Goal: Transaction & Acquisition: Purchase product/service

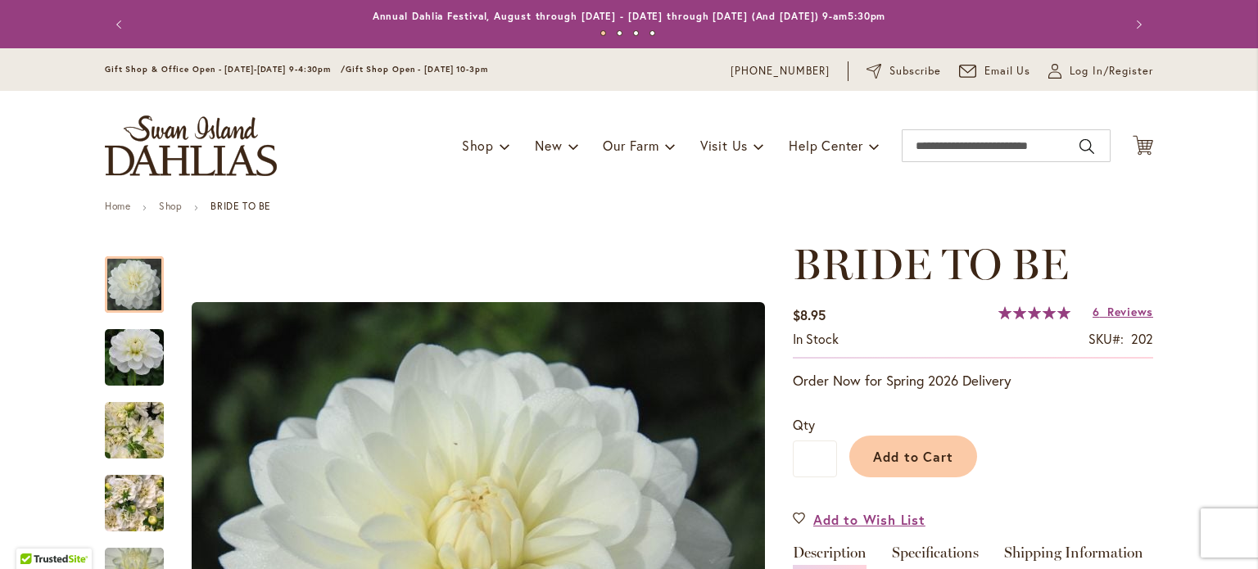
click at [1110, 79] on div "My Account Log In/Register" at bounding box center [1101, 71] width 105 height 20
click at [1108, 77] on span "Log In/Register" at bounding box center [1112, 71] width 84 height 16
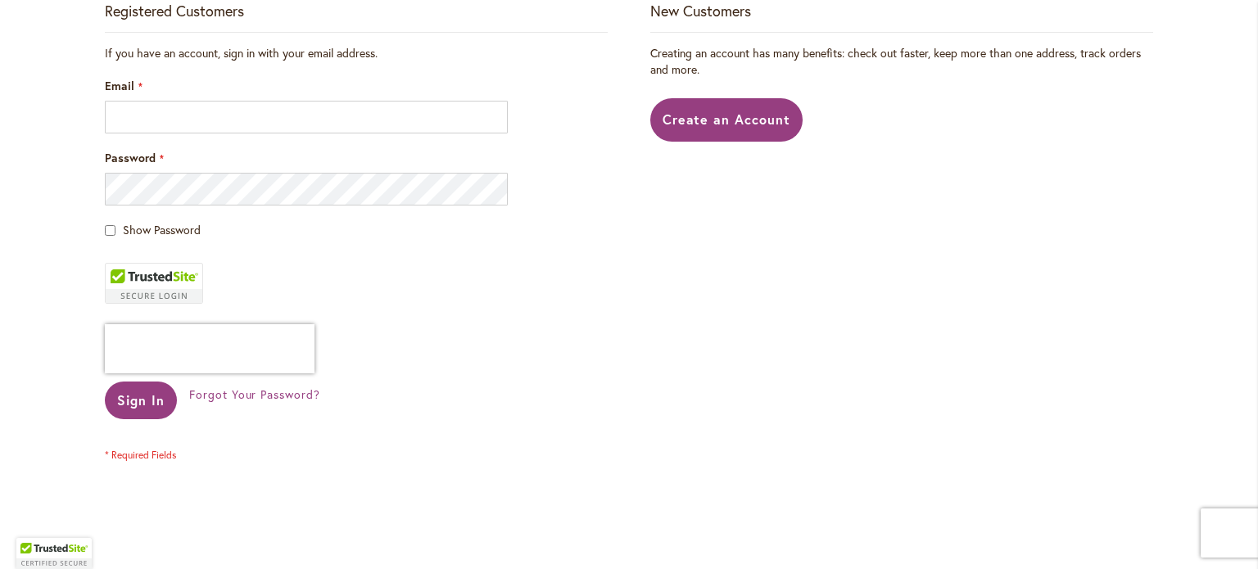
scroll to position [377, 0]
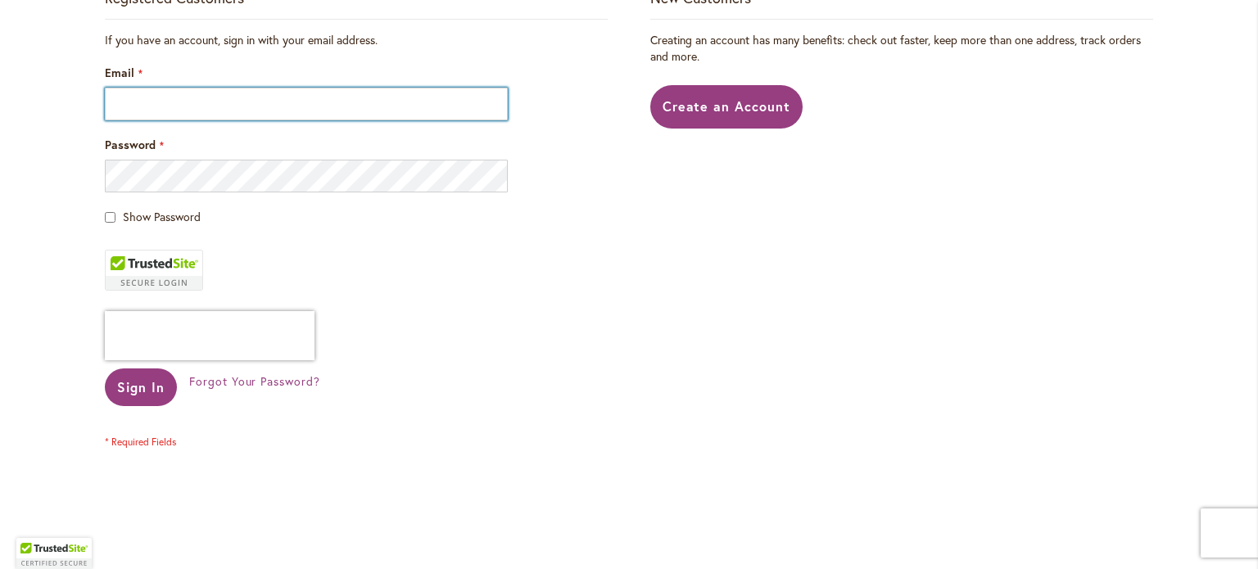
click at [268, 92] on input "Email" at bounding box center [306, 104] width 403 height 33
type input "**********"
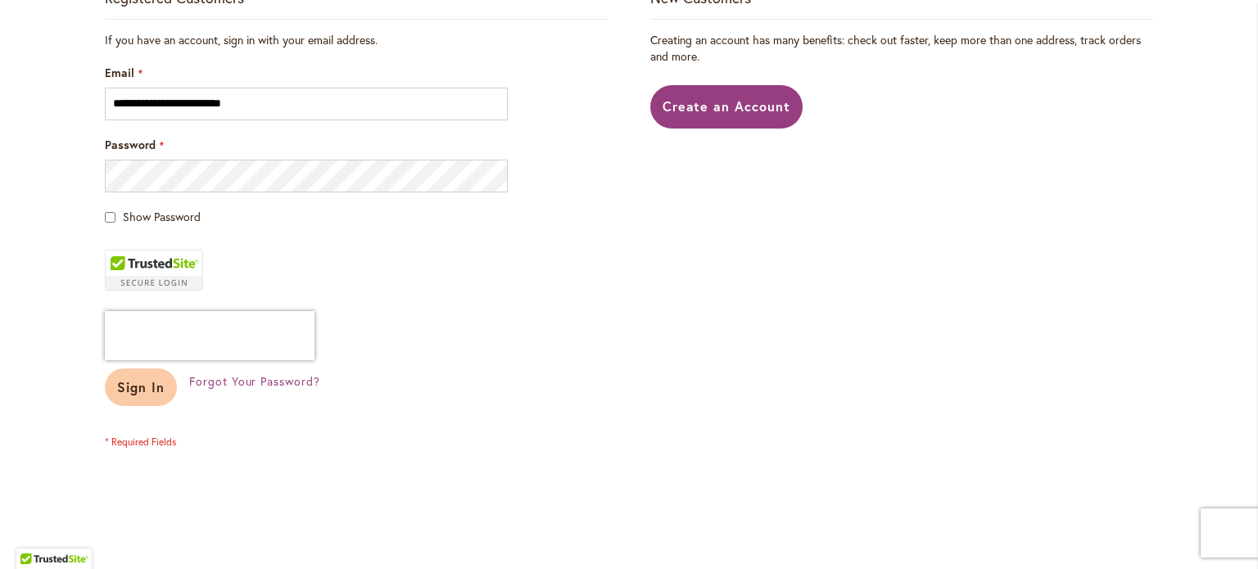
click at [128, 392] on span "Sign In" at bounding box center [141, 387] width 48 height 17
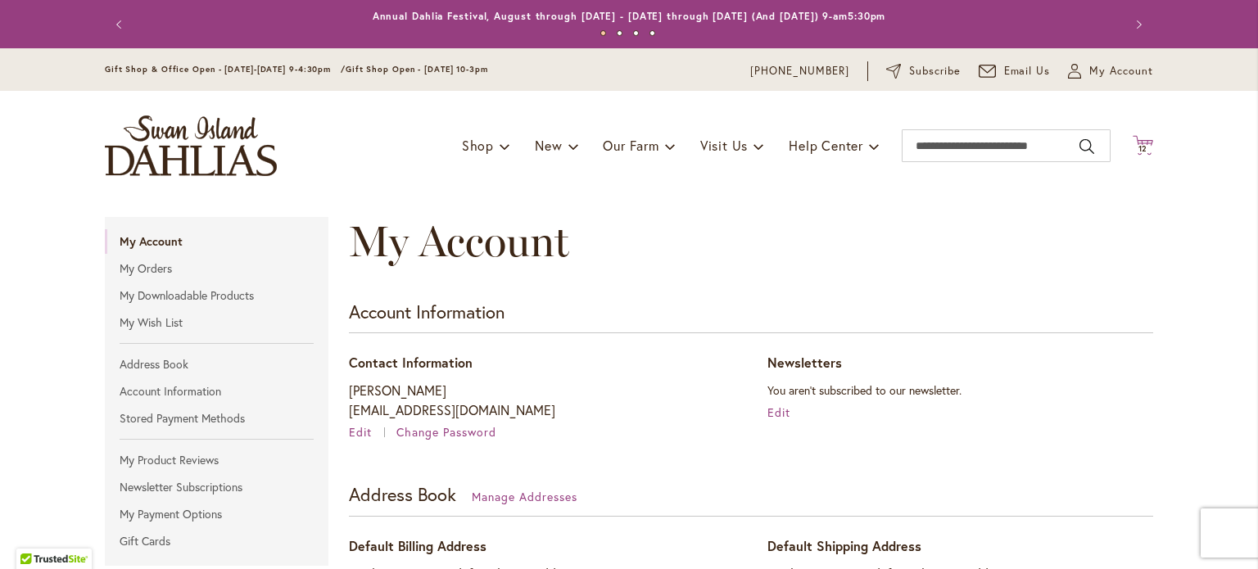
click at [1133, 139] on icon at bounding box center [1143, 145] width 20 height 20
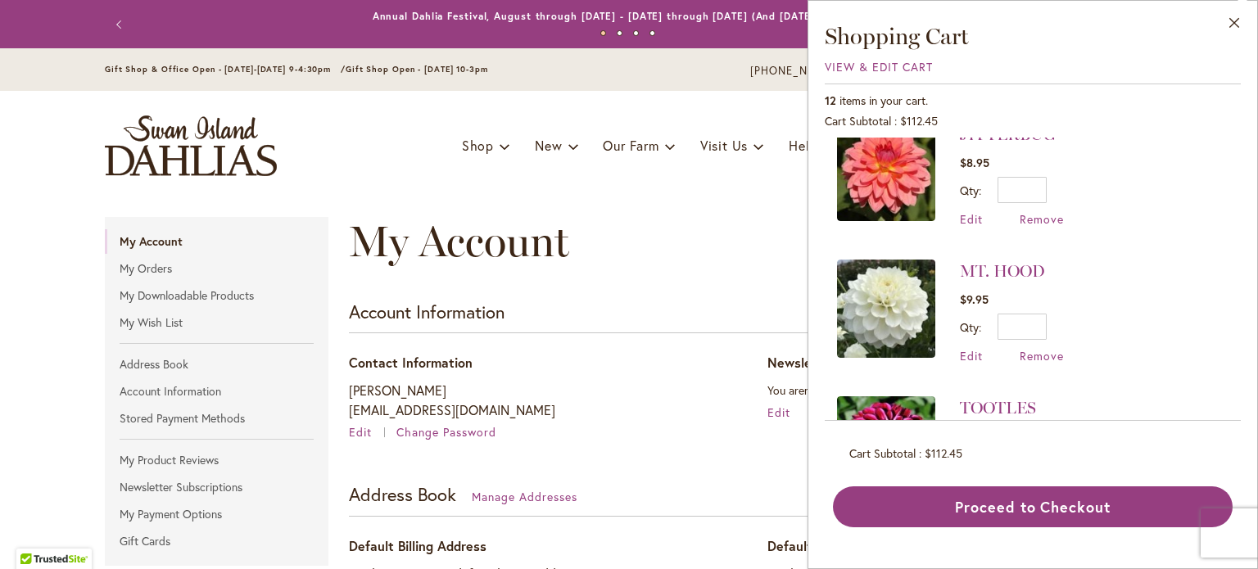
scroll to position [315, 0]
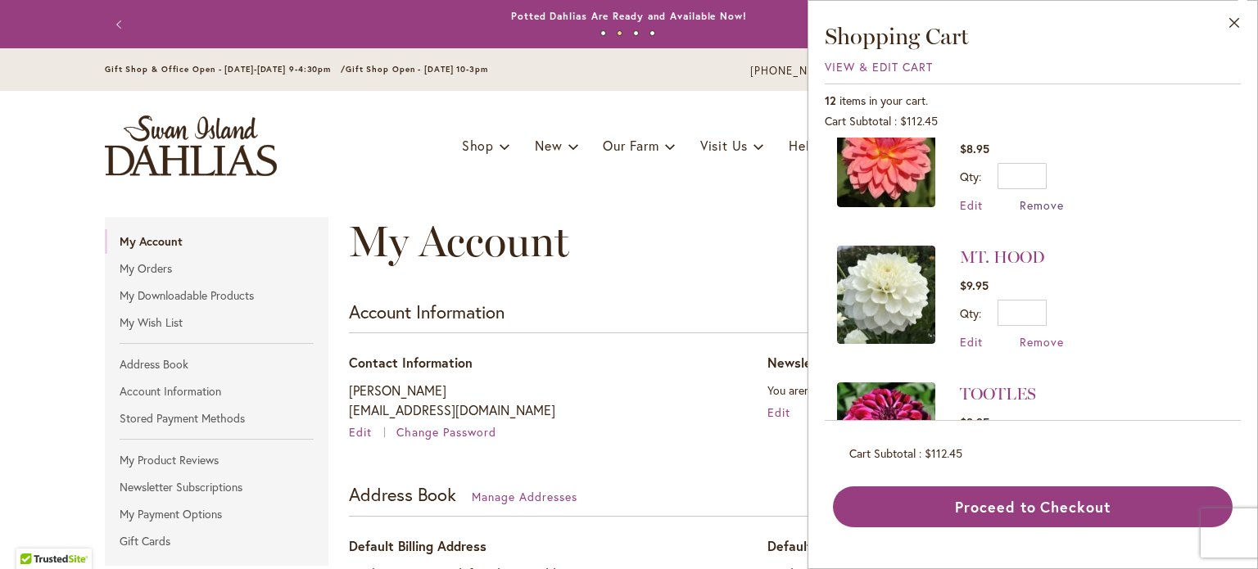
click at [1045, 197] on span "Remove" at bounding box center [1042, 205] width 44 height 16
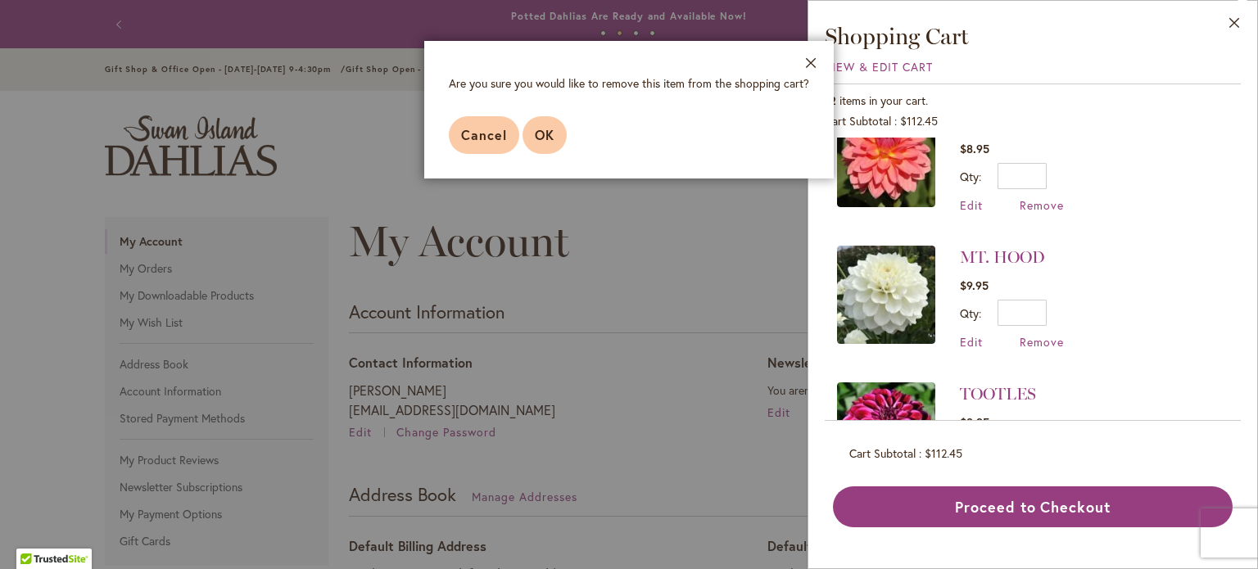
click at [551, 137] on span "OK" at bounding box center [545, 134] width 20 height 17
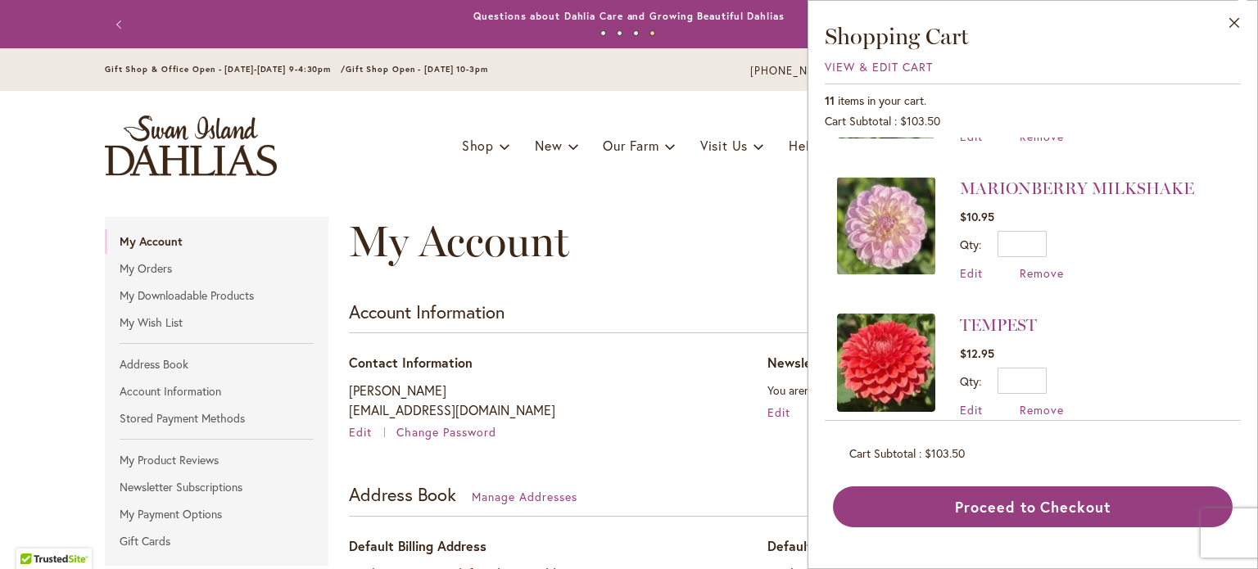
scroll to position [518, 0]
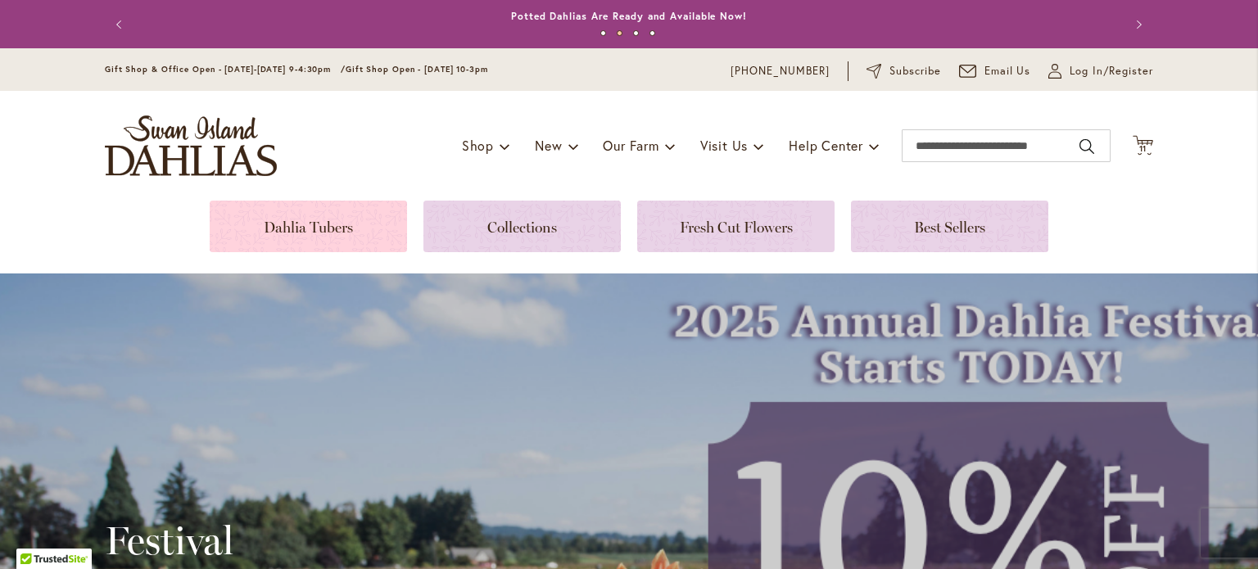
click at [316, 225] on link at bounding box center [308, 227] width 197 height 52
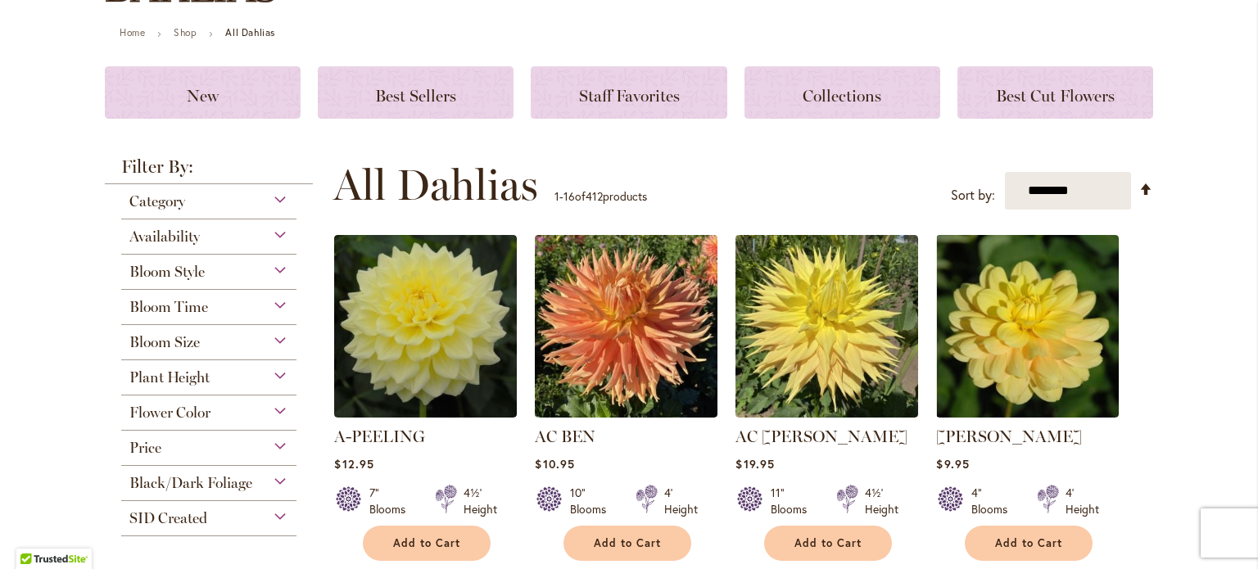
scroll to position [177, 0]
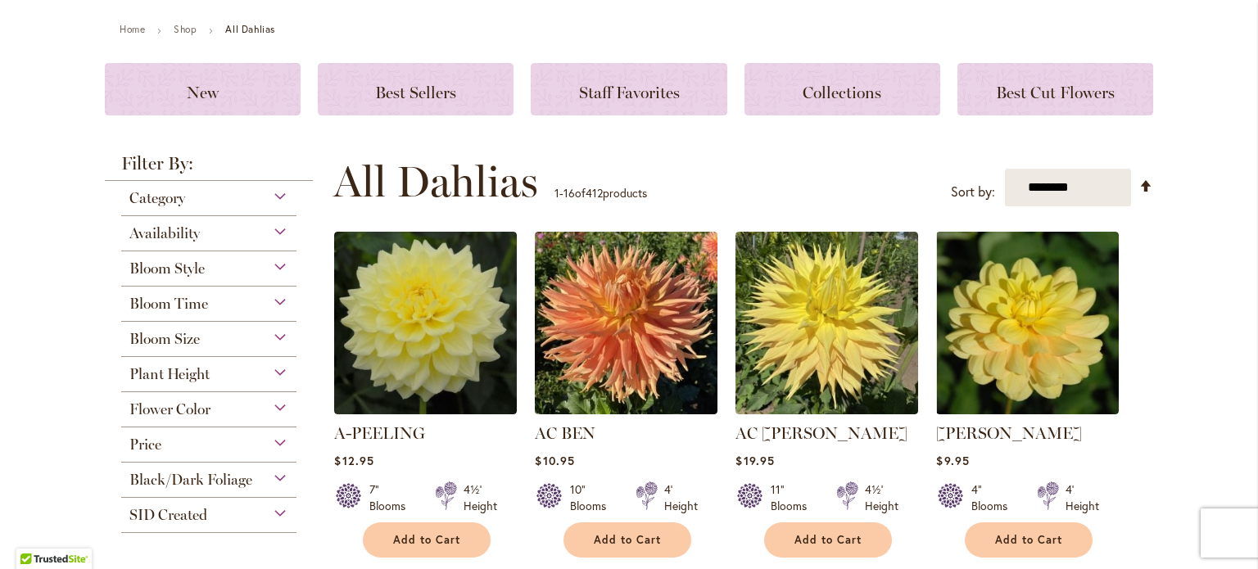
click at [262, 303] on div "Bloom Time" at bounding box center [208, 300] width 175 height 26
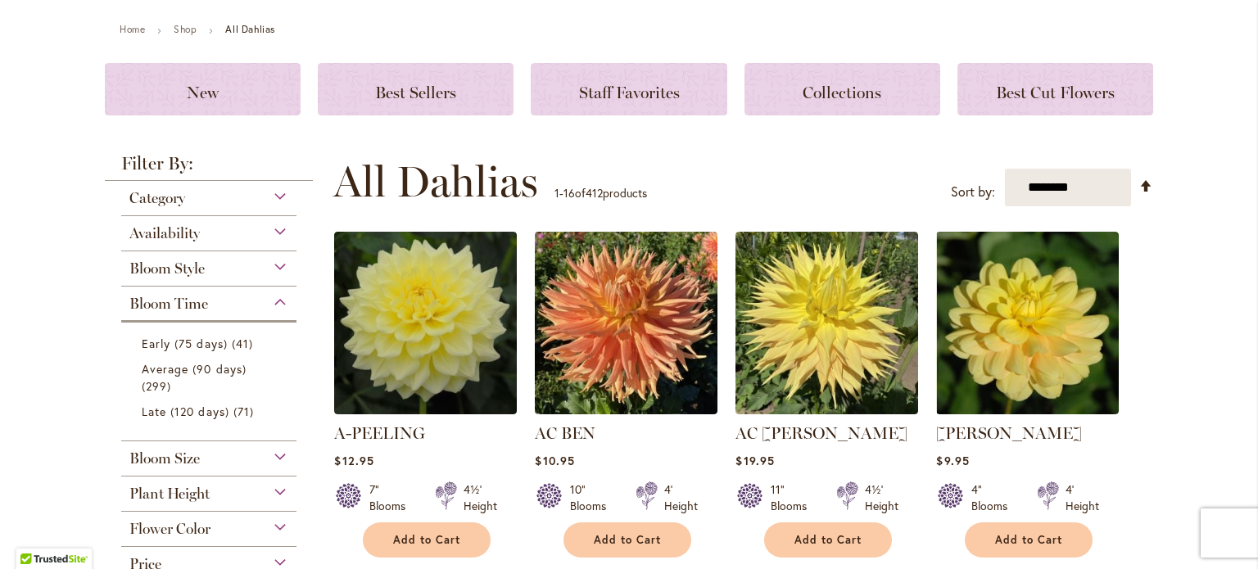
click at [167, 199] on span "Category" at bounding box center [157, 198] width 56 height 18
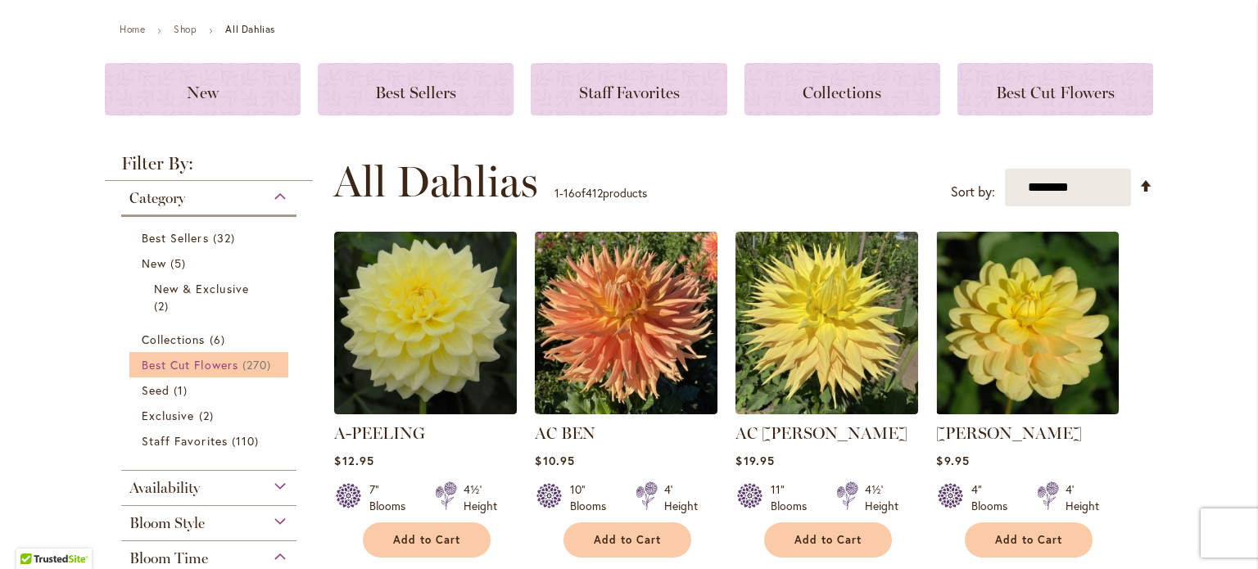
click at [210, 365] on span "Best Cut Flowers" at bounding box center [190, 365] width 97 height 16
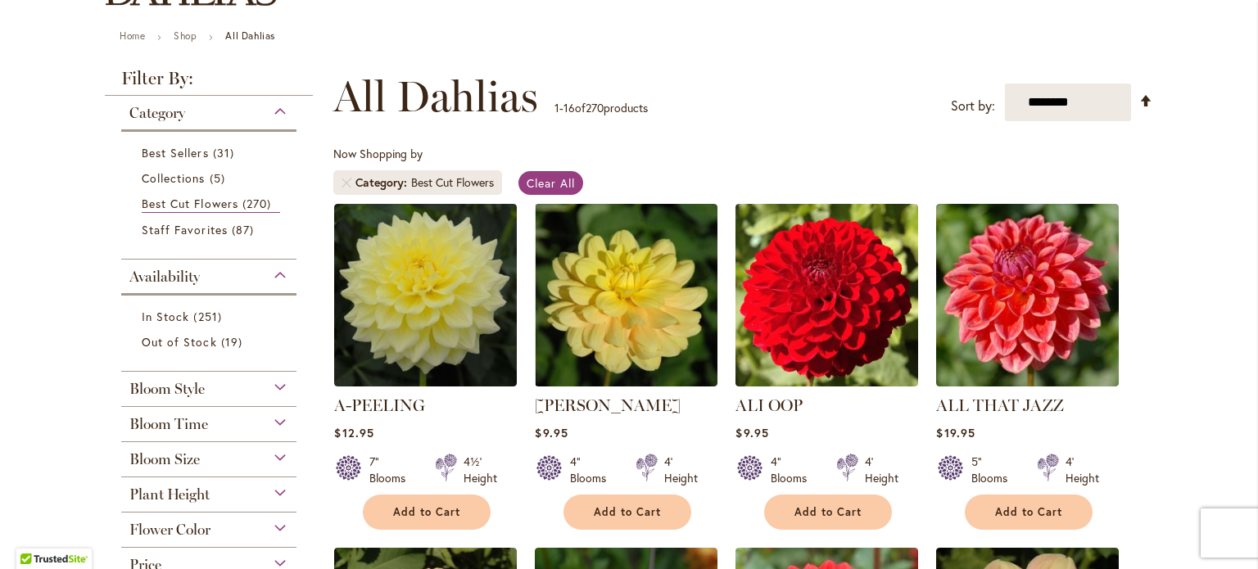
scroll to position [177, 0]
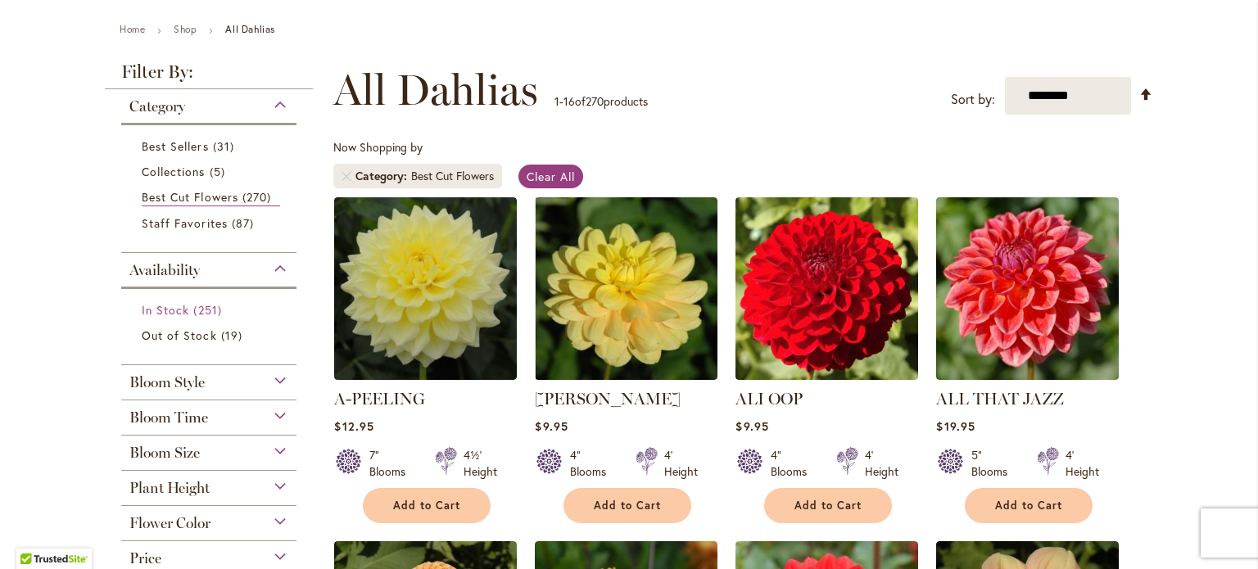
click at [267, 302] on link "In Stock 251 items" at bounding box center [211, 310] width 138 height 17
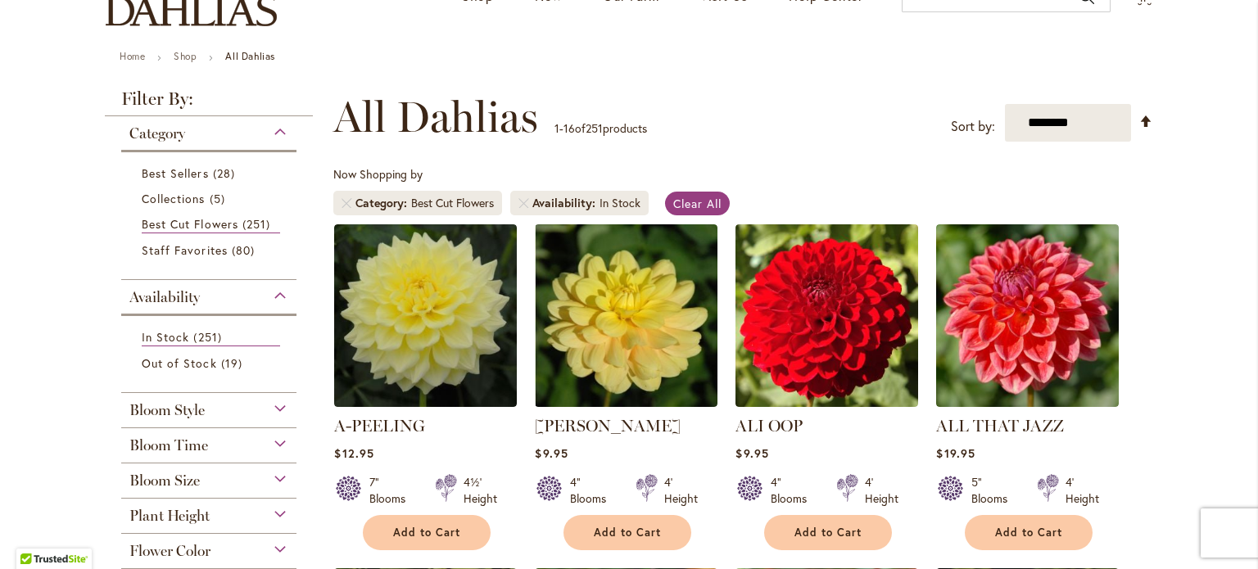
scroll to position [190, 0]
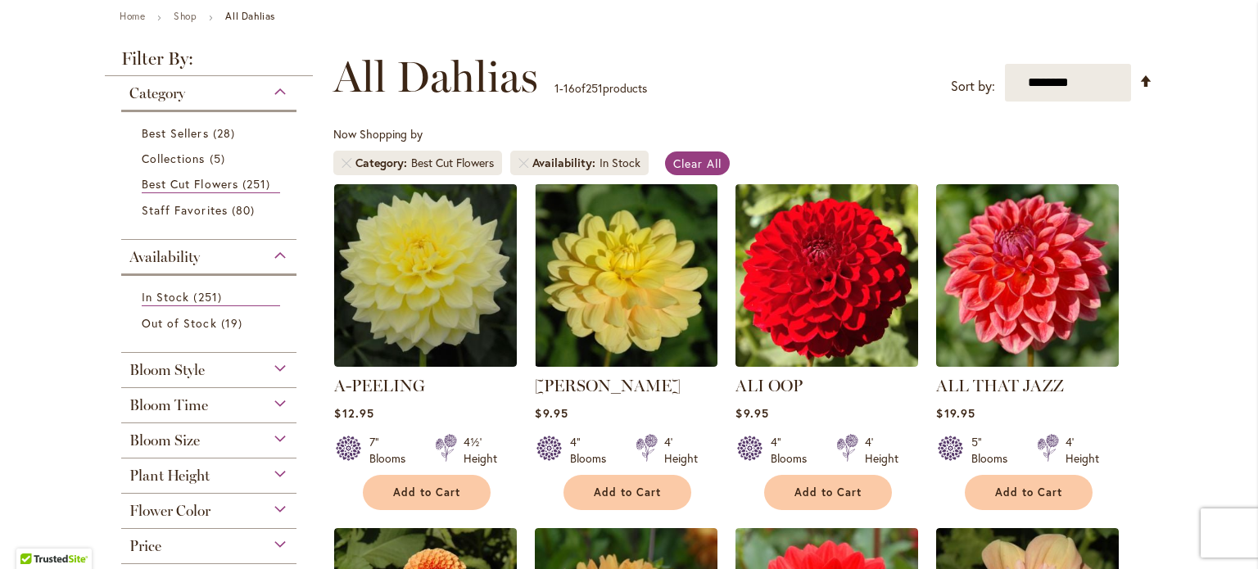
click at [189, 397] on span "Bloom Time" at bounding box center [168, 406] width 79 height 18
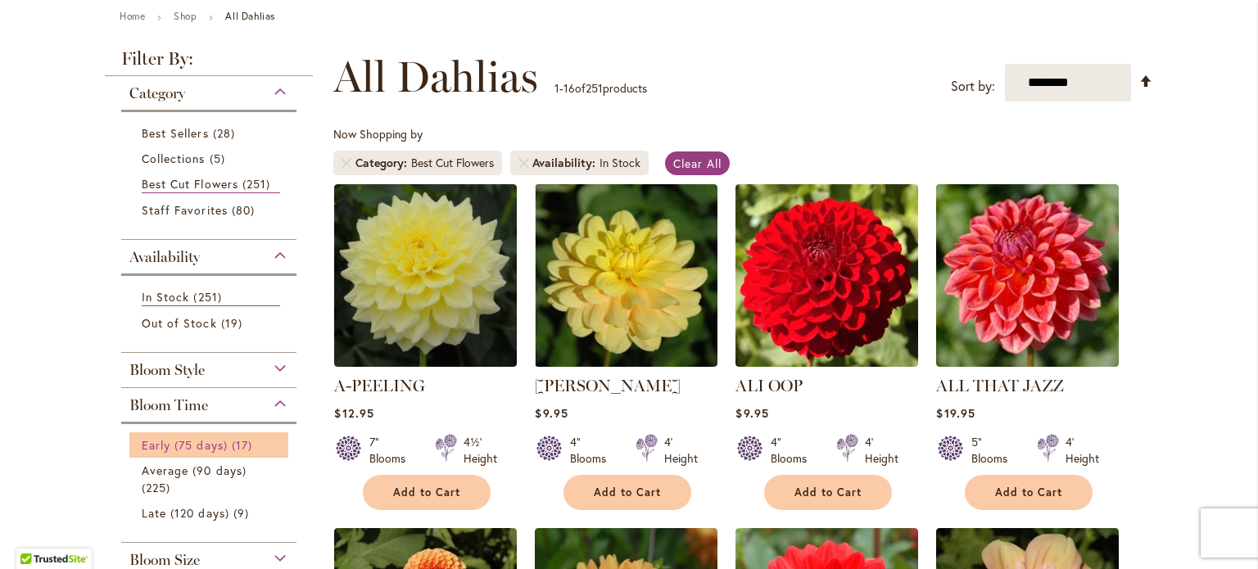
click at [192, 444] on span "Early (75 days)" at bounding box center [185, 446] width 86 height 16
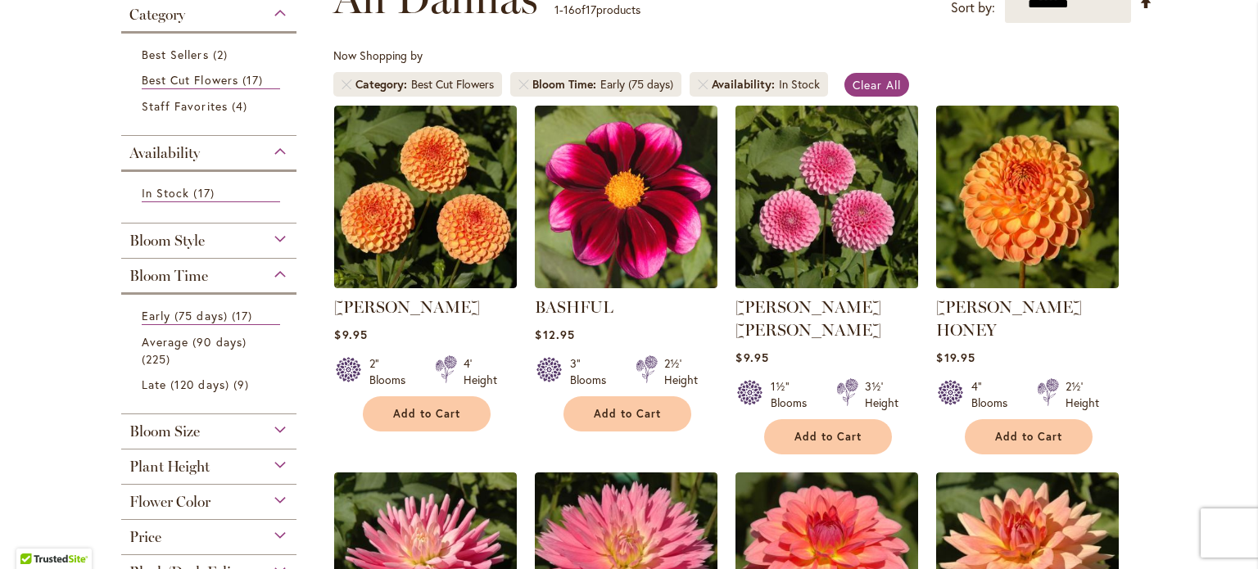
scroll to position [265, 0]
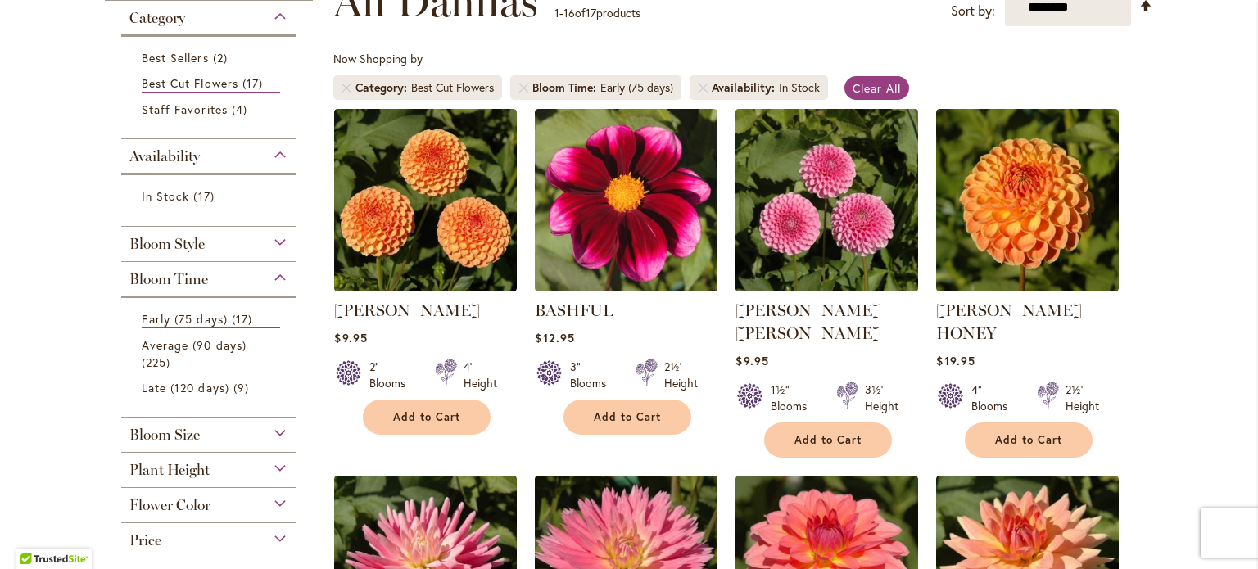
click at [803, 220] on img at bounding box center [828, 200] width 192 height 192
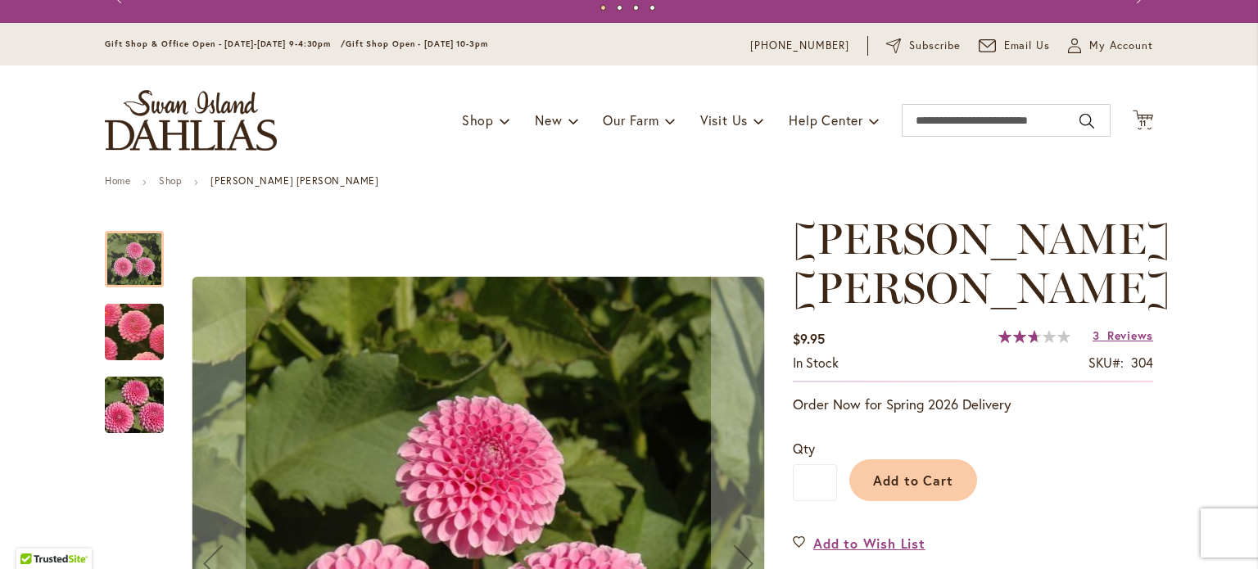
scroll to position [26, 0]
click at [1108, 327] on span "Reviews" at bounding box center [1131, 335] width 46 height 16
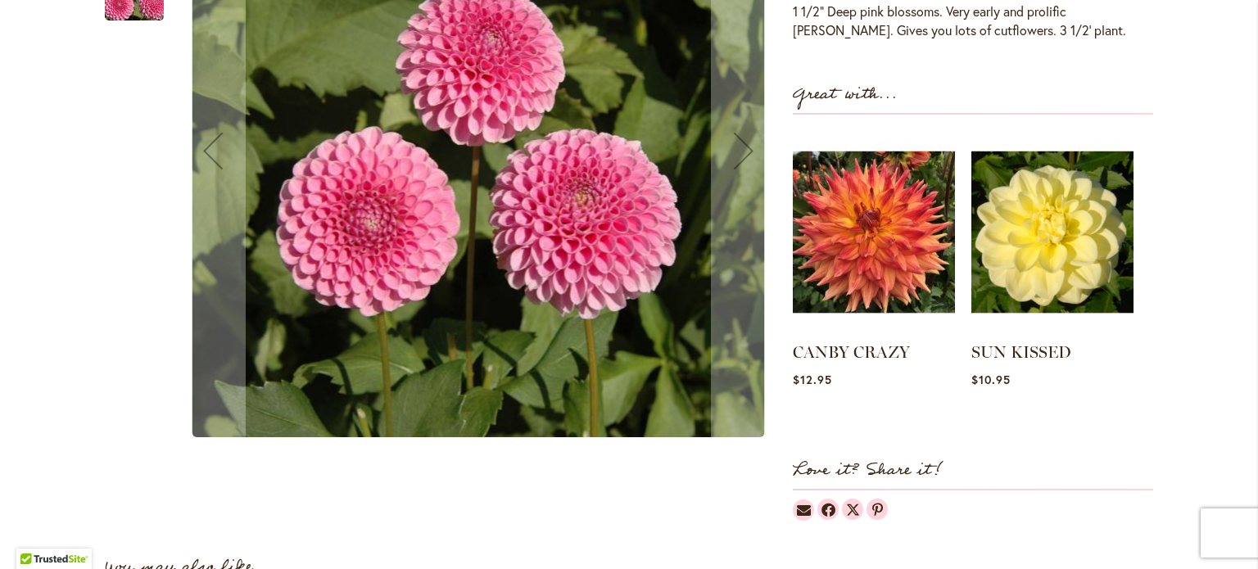
scroll to position [523, 0]
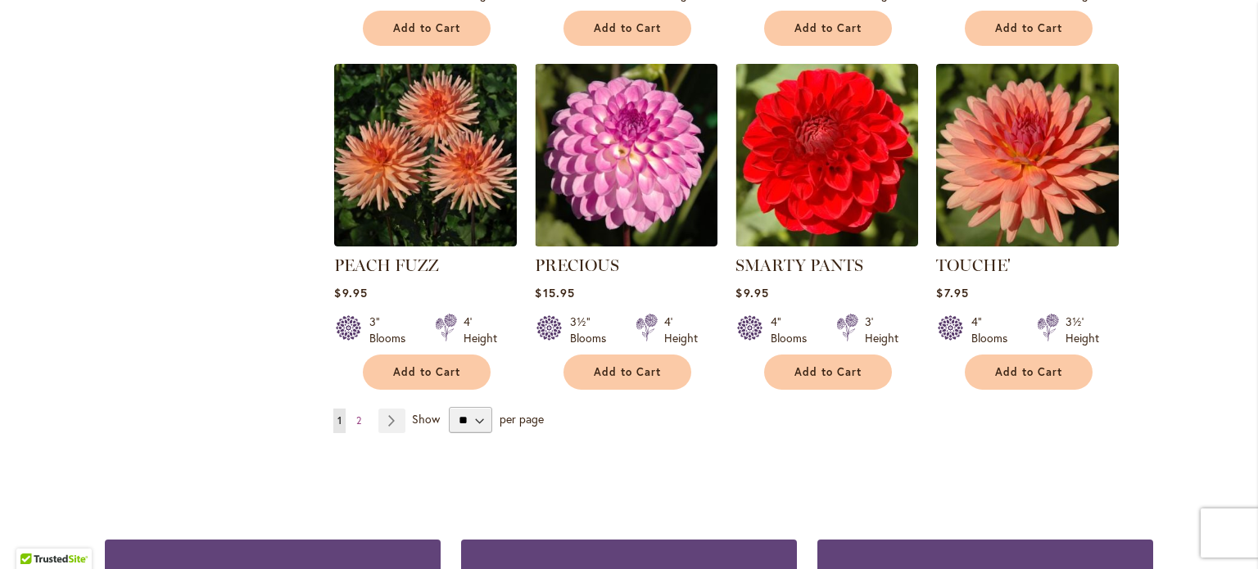
scroll to position [1391, 0]
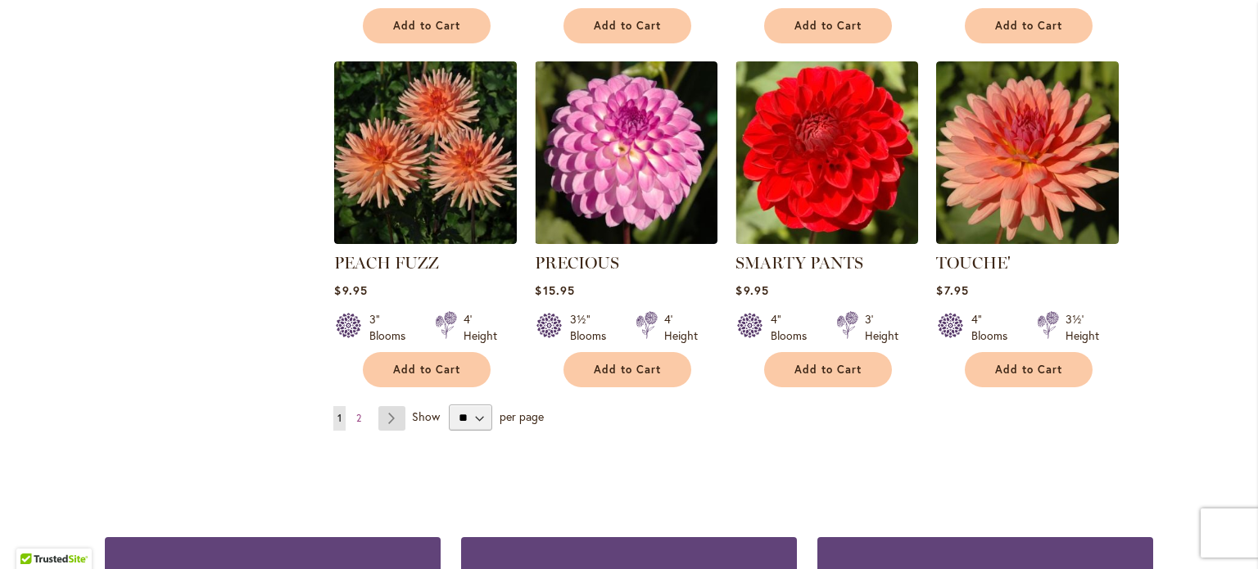
click at [391, 406] on link "Page Next" at bounding box center [392, 418] width 27 height 25
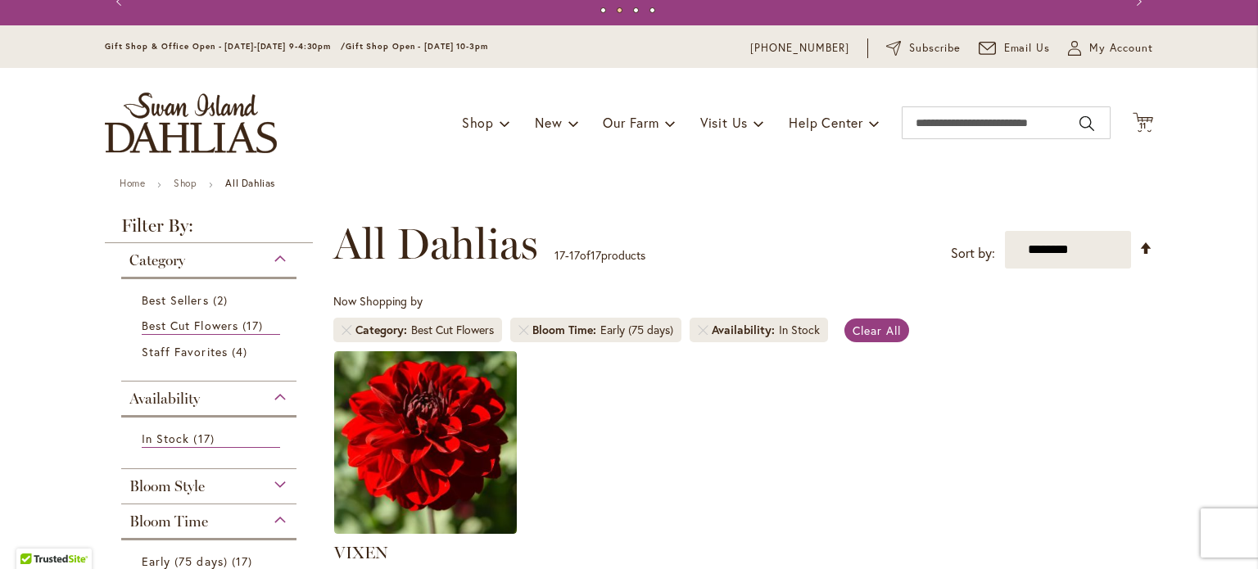
scroll to position [22, 0]
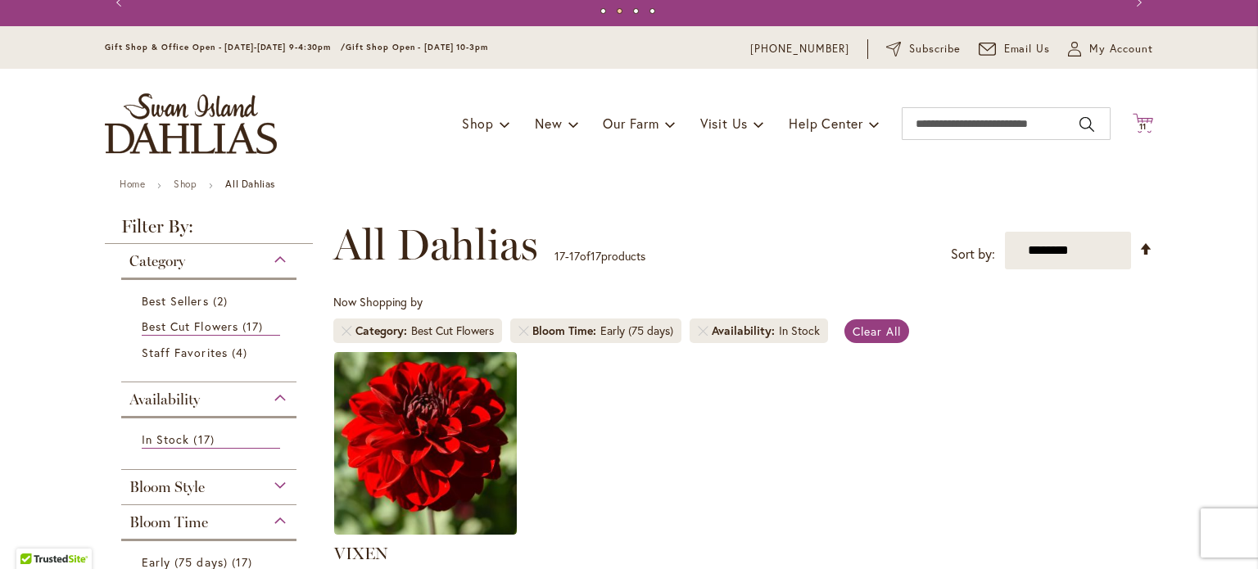
click at [1144, 134] on span "Cart .cls-1 { fill: #231f20; }" at bounding box center [1143, 124] width 20 height 22
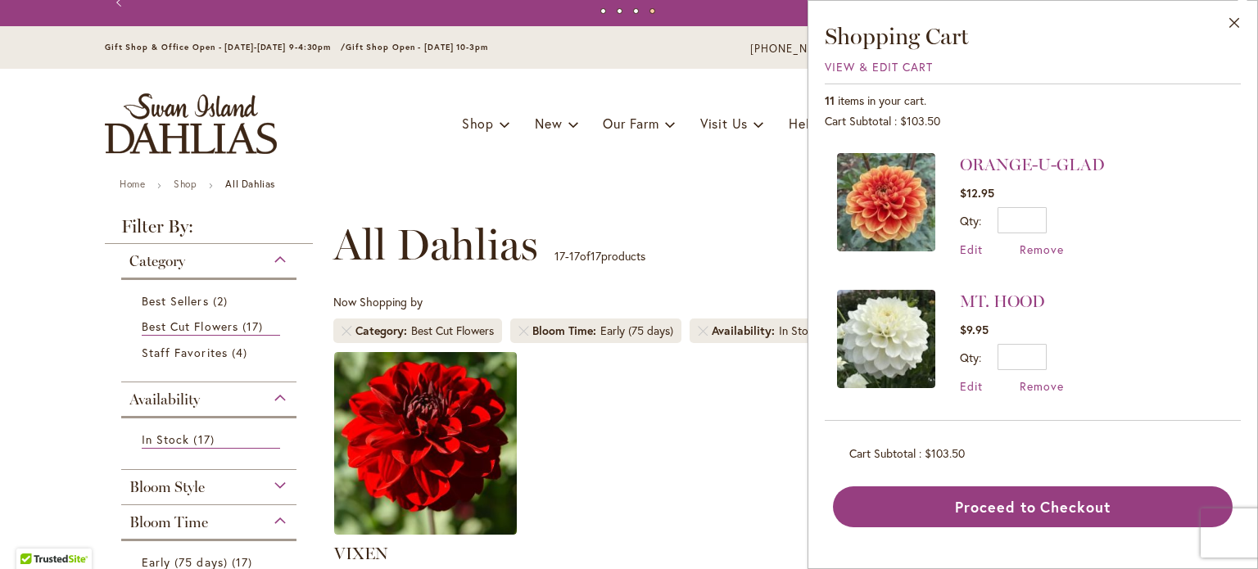
scroll to position [133, 0]
click at [497, 163] on div "Toggle Nav Shop Dahlia Tubers Collections Fresh Cut Dahlias Gardening Supplies …" at bounding box center [628, 124] width 1081 height 110
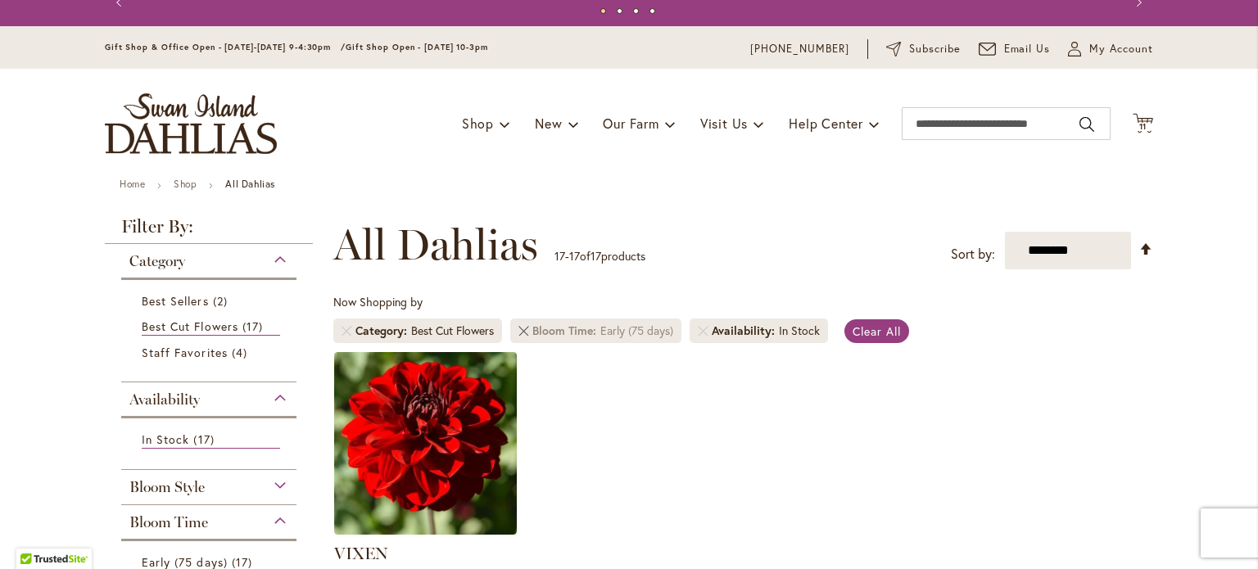
click at [519, 334] on link "Remove Bloom Time Early (75 days)" at bounding box center [524, 331] width 10 height 10
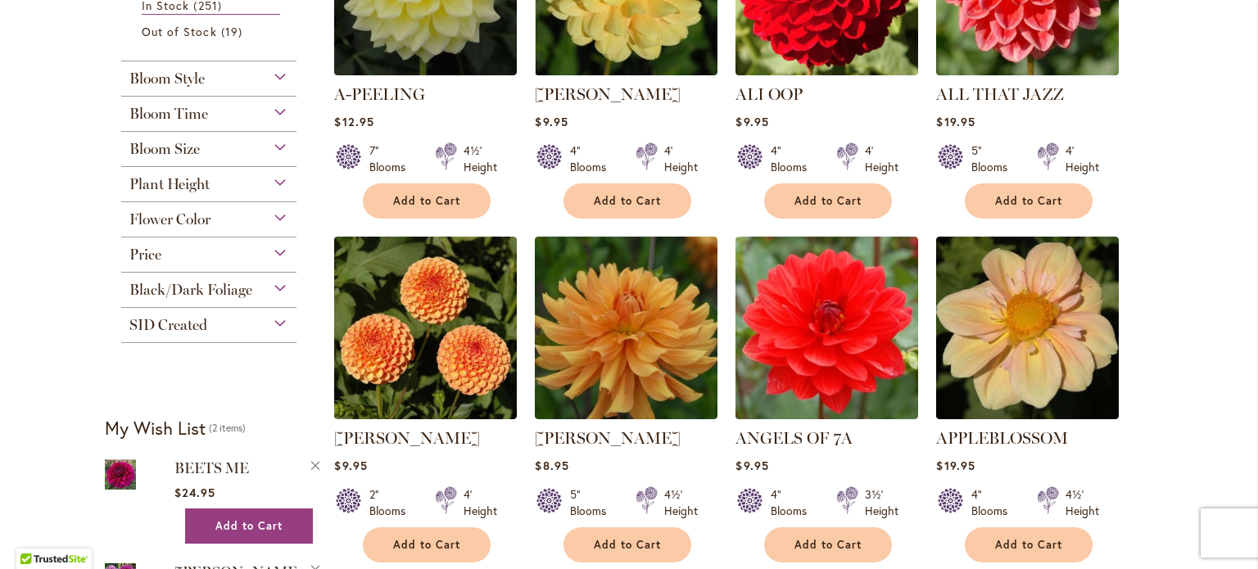
scroll to position [481, 0]
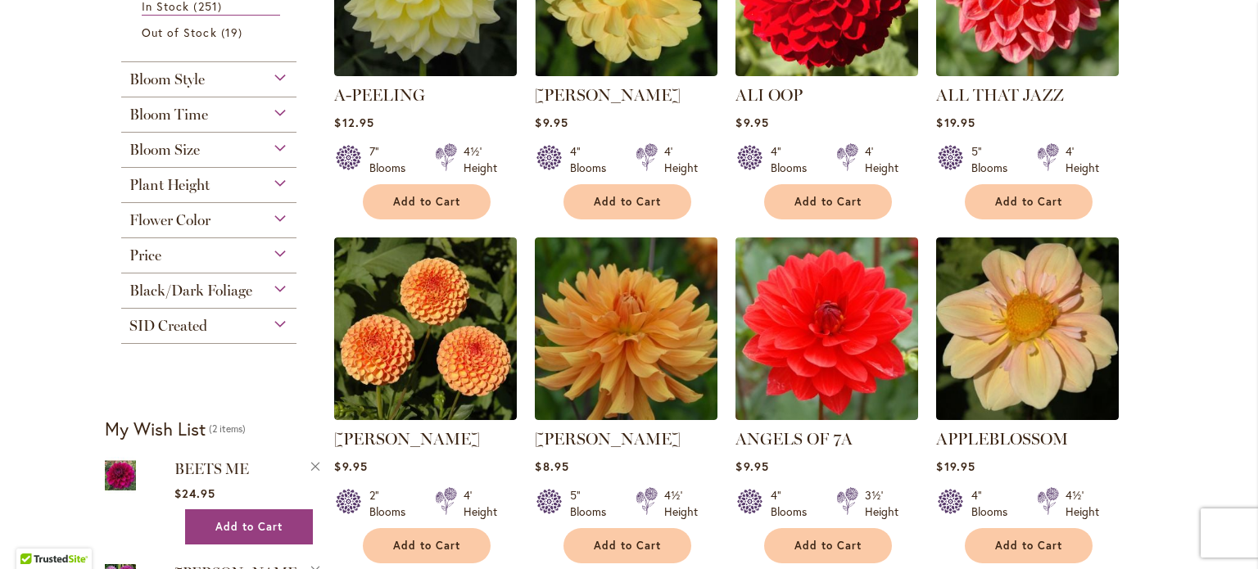
click at [193, 228] on span "Flower Color" at bounding box center [169, 220] width 81 height 18
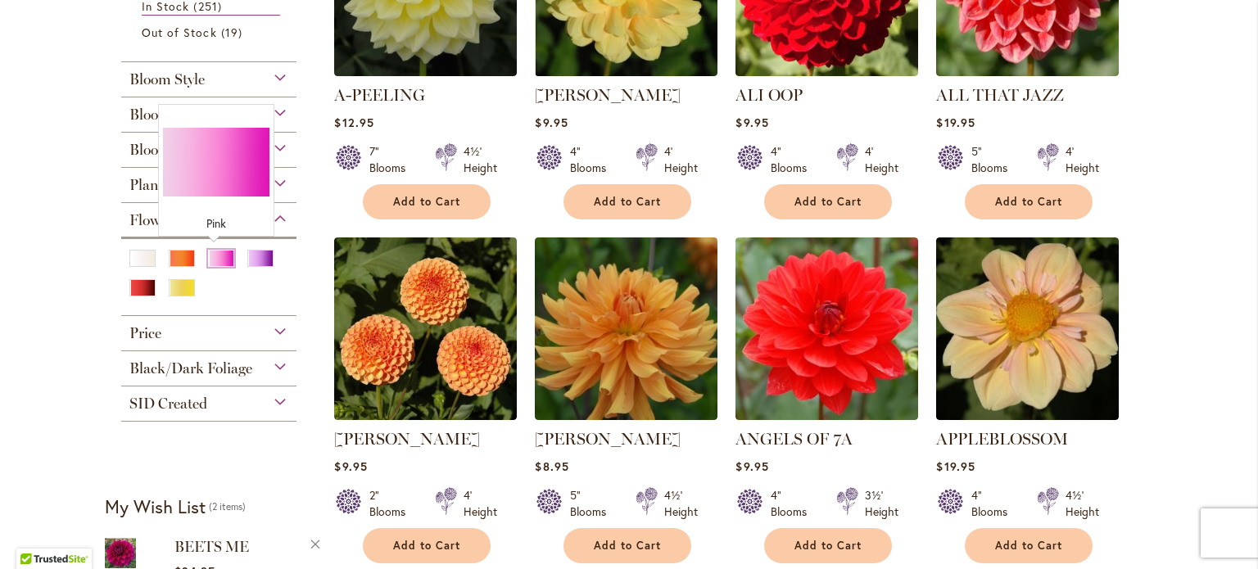
click at [213, 255] on div "Pink" at bounding box center [221, 258] width 26 height 17
